Goal: Task Accomplishment & Management: Manage account settings

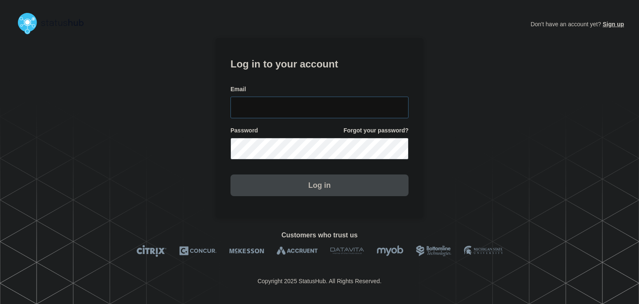
type input "amanda.mckeehan@conexon.us"
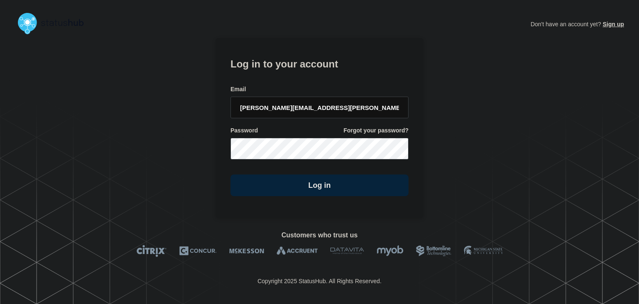
click at [315, 200] on section "Log in to your account Email amanda.mckeehan@conexon.us Password Forgot your pa…" at bounding box center [319, 128] width 208 height 180
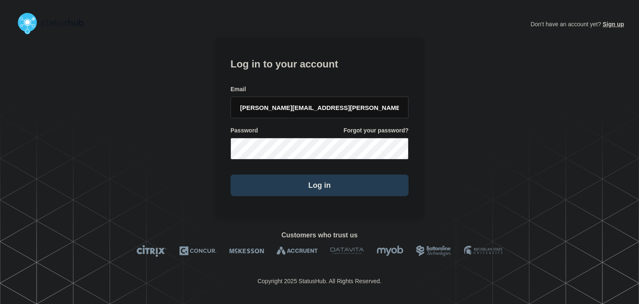
click at [308, 191] on button "Log in" at bounding box center [319, 185] width 178 height 22
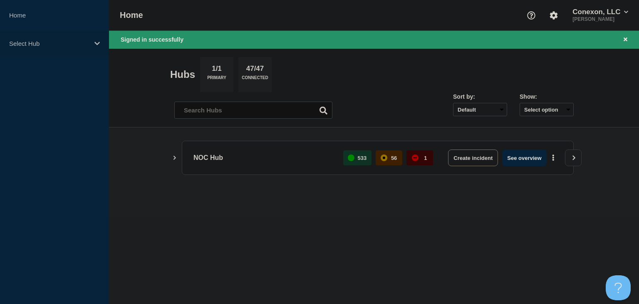
click at [88, 38] on div "Select Hub" at bounding box center [54, 43] width 109 height 25
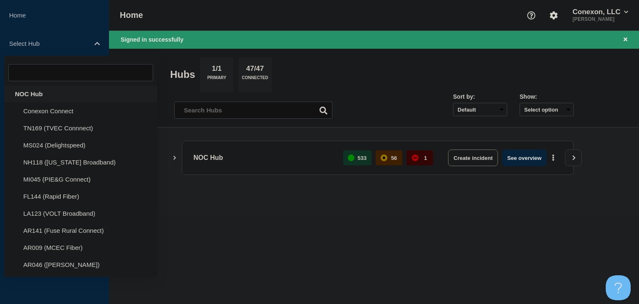
click at [57, 94] on div "NOC Hub" at bounding box center [80, 93] width 153 height 17
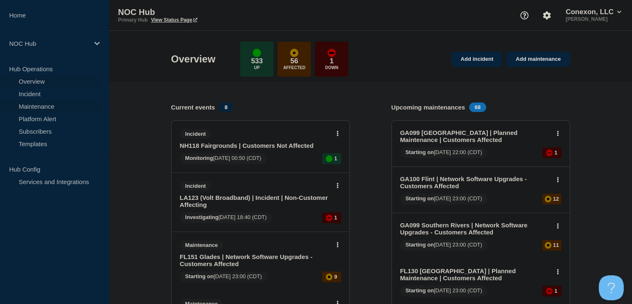
click at [46, 102] on link "Maintenance" at bounding box center [50, 106] width 101 height 12
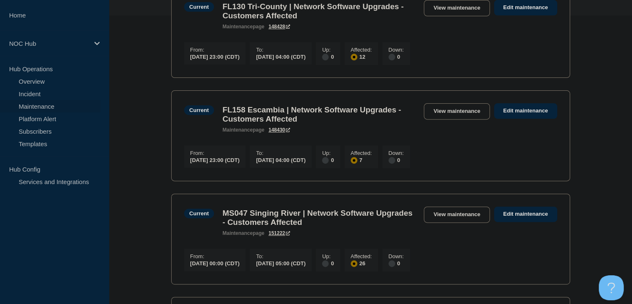
scroll to position [374, 0]
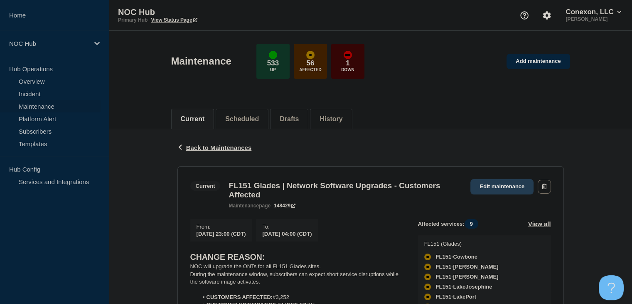
click at [516, 182] on link "Edit maintenance" at bounding box center [502, 186] width 63 height 15
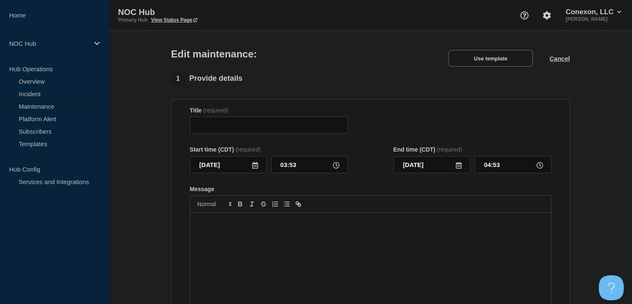
type input "FL151 Glades | Network Software Upgrades - Customers Affected"
type input "2025-10-13"
type input "23:00"
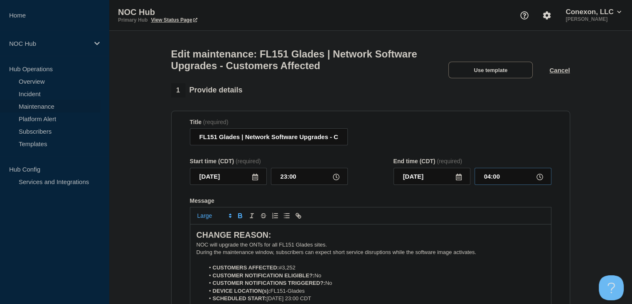
click at [493, 179] on input "04:00" at bounding box center [513, 176] width 77 height 17
type input "05:00"
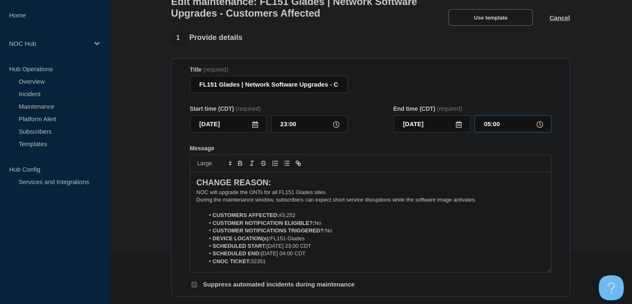
scroll to position [83, 0]
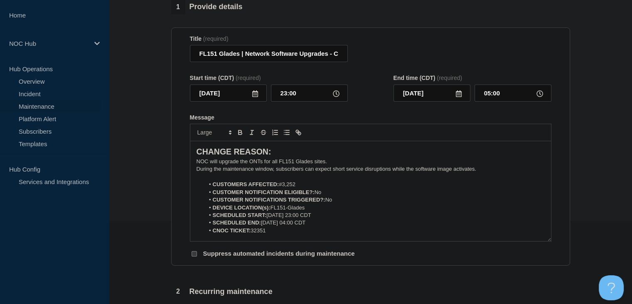
click at [296, 226] on li "SCHEDULED END: 10-14-2025, 04:00 CDT" at bounding box center [375, 222] width 341 height 7
click at [299, 226] on li "SCHEDULED END: 10-14-2025, 04:00 CDT" at bounding box center [375, 222] width 341 height 7
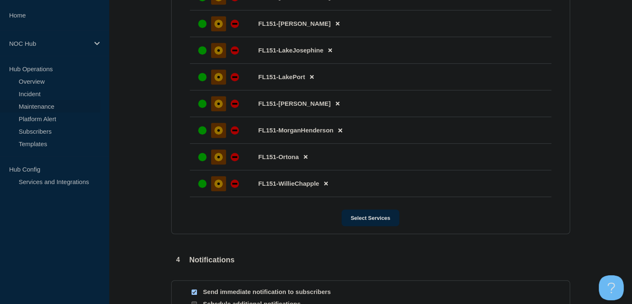
scroll to position [624, 0]
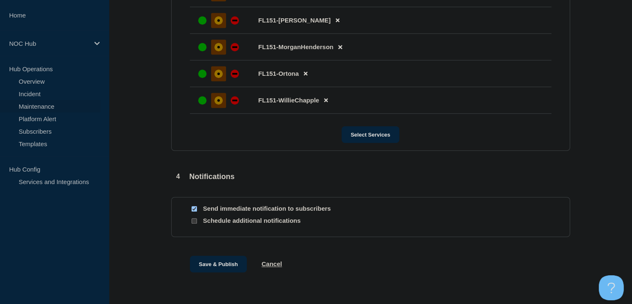
click at [196, 211] on input "Send immediate notification to subscribers" at bounding box center [194, 208] width 5 height 5
checkbox input "false"
click at [211, 271] on button "Save & Publish" at bounding box center [218, 263] width 57 height 17
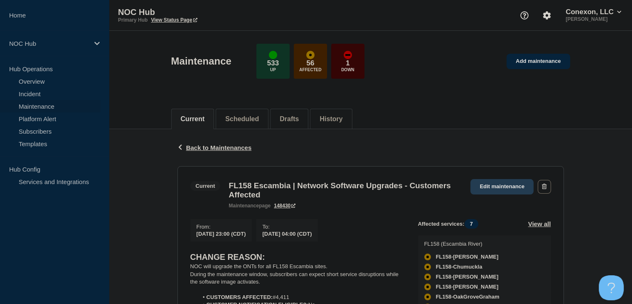
click at [487, 185] on link "Edit maintenance" at bounding box center [502, 186] width 63 height 15
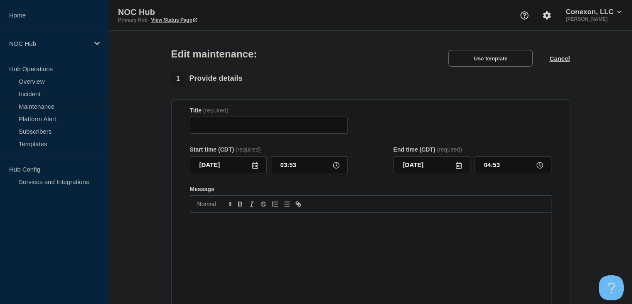
type input "FL158 Escambia | Network Software Upgrades - Customers Affected"
type input "2025-10-13"
type input "23:00"
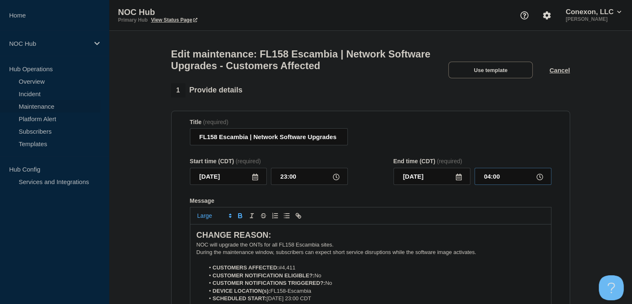
click at [505, 181] on input "04:00" at bounding box center [513, 176] width 77 height 17
type input "05:00"
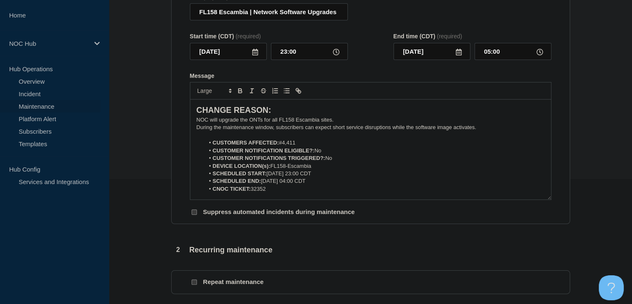
click at [298, 185] on li "SCHEDULED END: 10-14-2025, 04:00 CDT" at bounding box center [375, 180] width 341 height 7
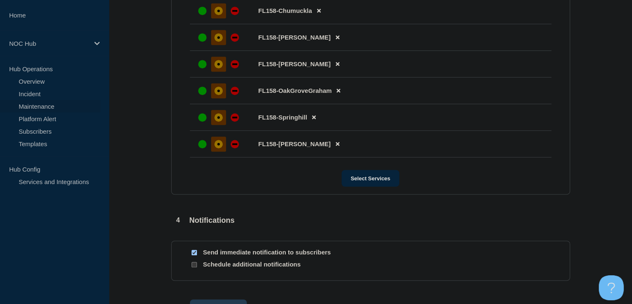
scroll to position [582, 0]
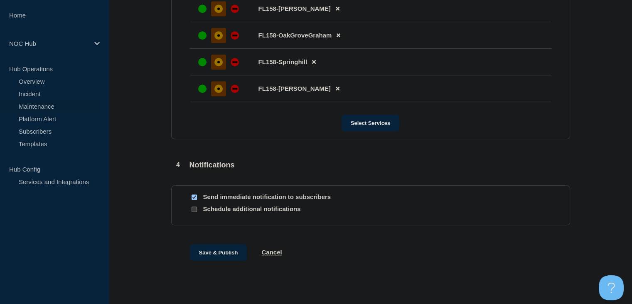
click at [194, 201] on div at bounding box center [194, 197] width 8 height 8
click at [193, 201] on div at bounding box center [194, 197] width 8 height 8
click at [193, 200] on input "Send immediate notification to subscribers" at bounding box center [194, 196] width 5 height 5
checkbox input "false"
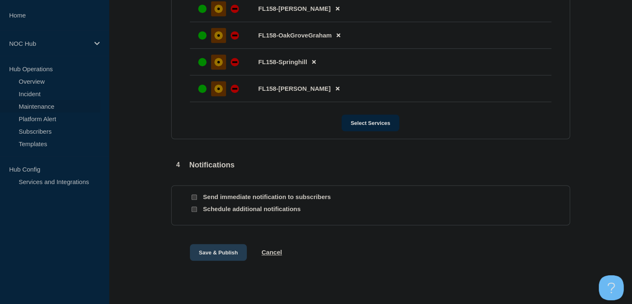
click at [216, 260] on button "Save & Publish" at bounding box center [218, 252] width 57 height 17
